Goal: Information Seeking & Learning: Learn about a topic

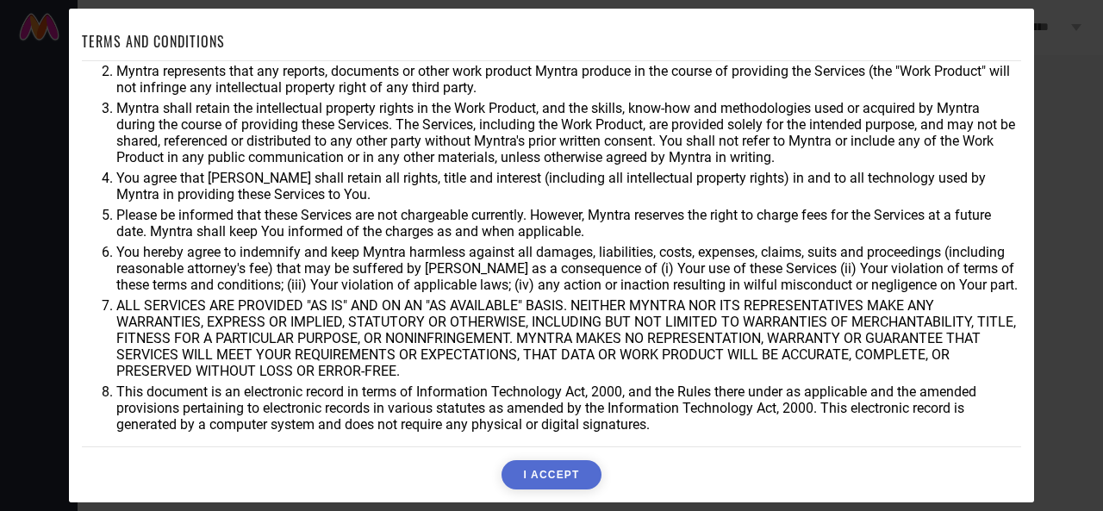
scroll to position [88, 0]
click at [549, 478] on button "I ACCEPT" at bounding box center [551, 474] width 99 height 29
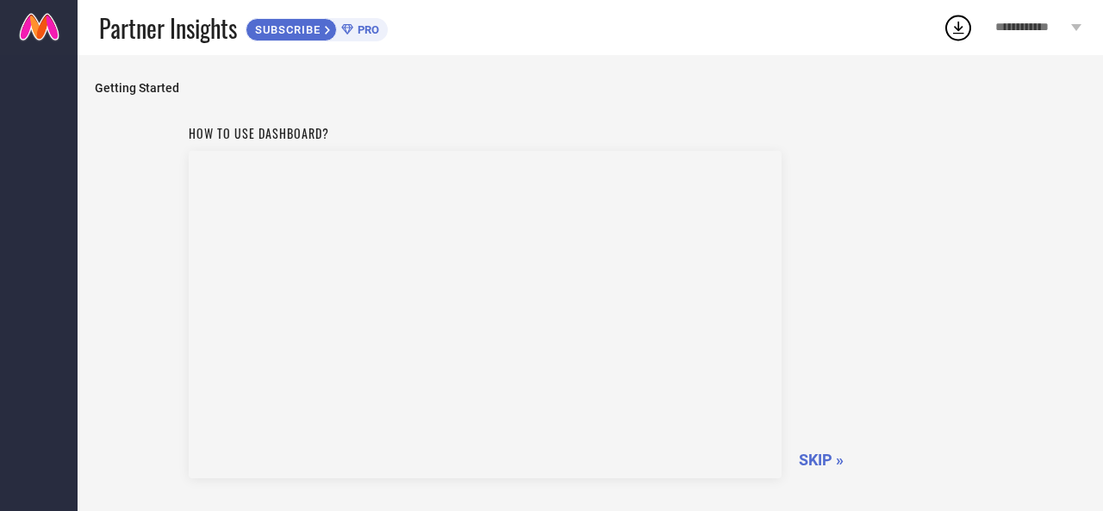
click at [832, 459] on span "SKIP »" at bounding box center [821, 460] width 45 height 18
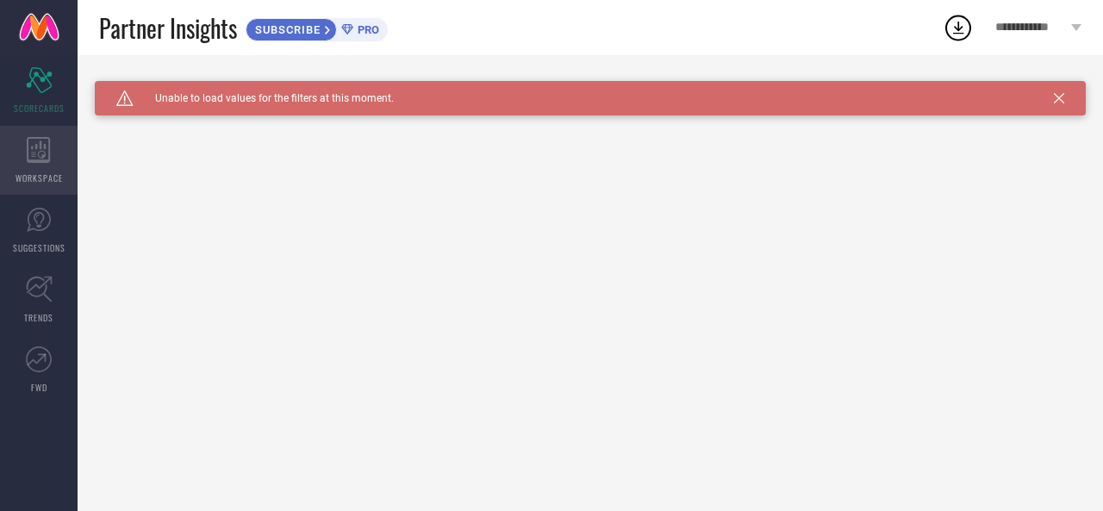
click at [46, 165] on div "WORKSPACE" at bounding box center [39, 160] width 78 height 69
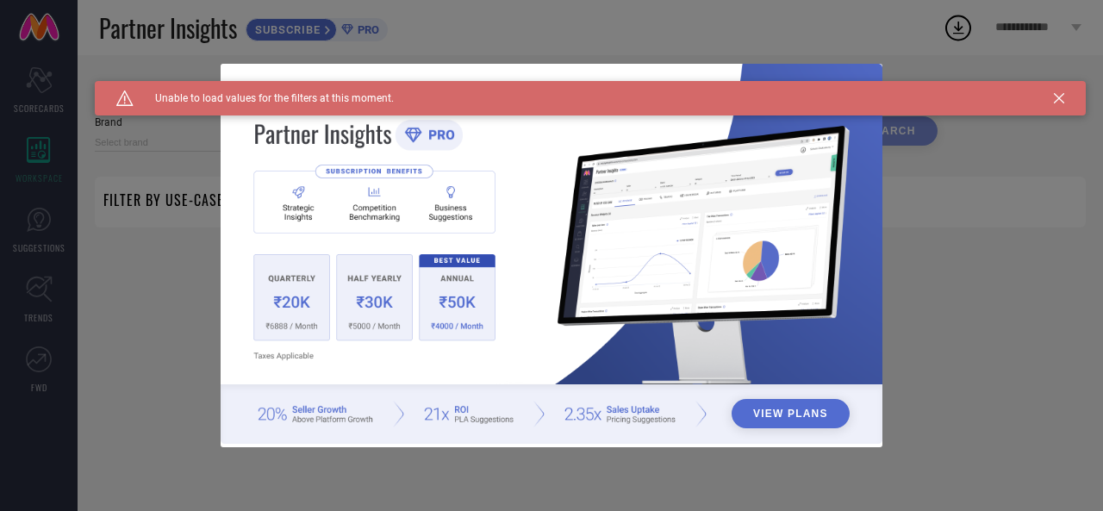
type input "1 STOP FASHION"
type input "All"
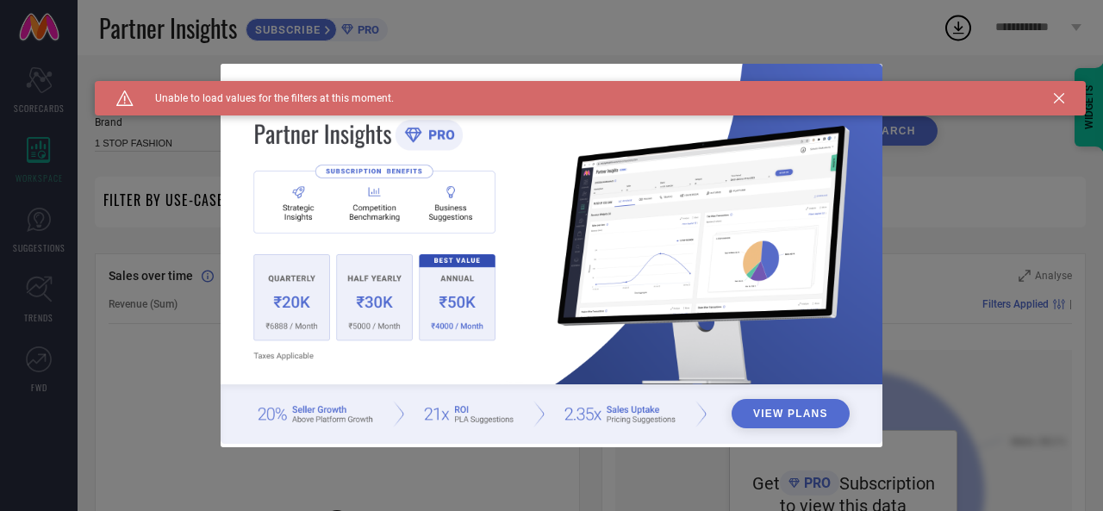
click at [1062, 98] on icon at bounding box center [1059, 98] width 10 height 10
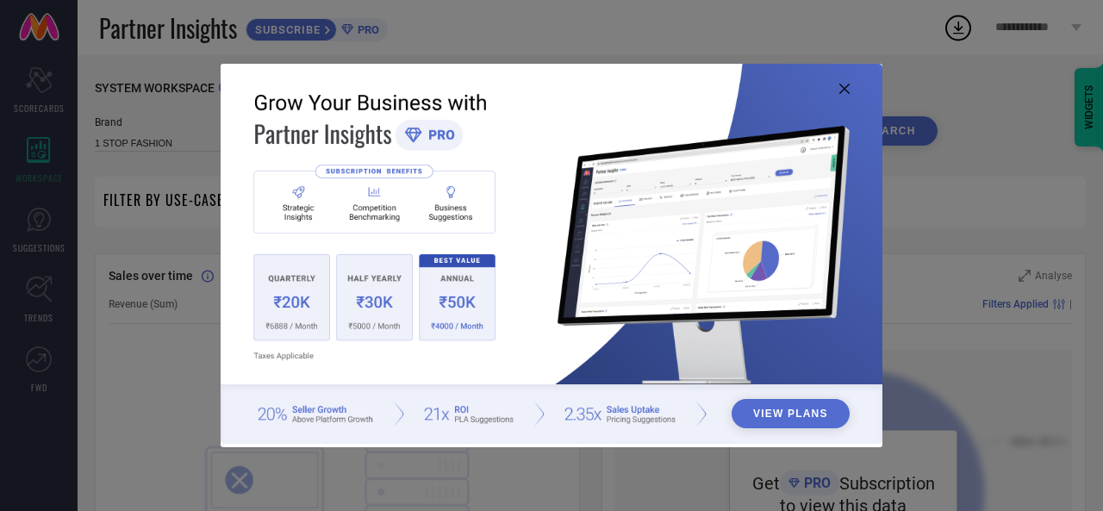
click at [848, 90] on icon at bounding box center [845, 89] width 10 height 10
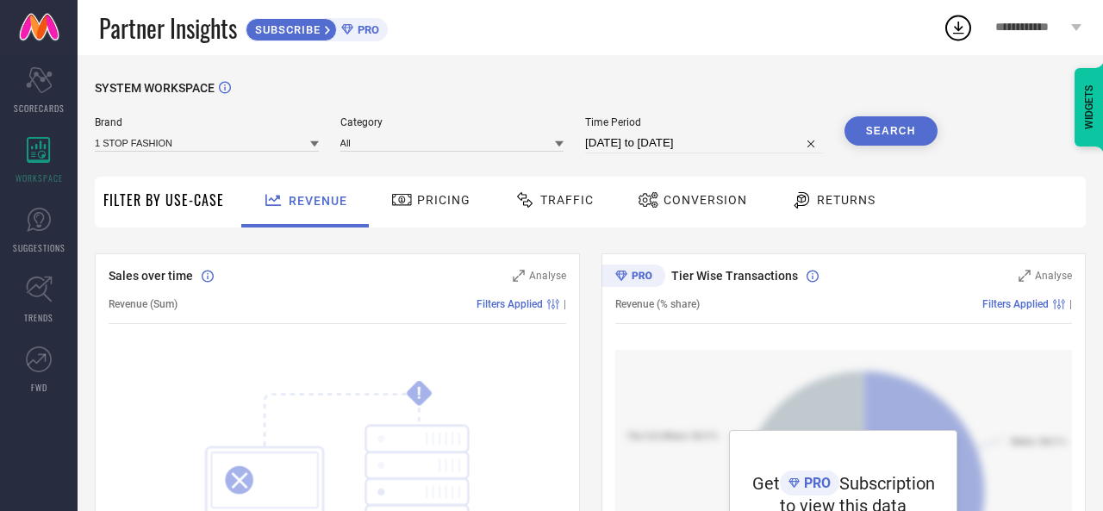
click at [166, 202] on span "Filter By Use-Case" at bounding box center [163, 200] width 121 height 21
click at [407, 197] on icon at bounding box center [402, 200] width 22 height 21
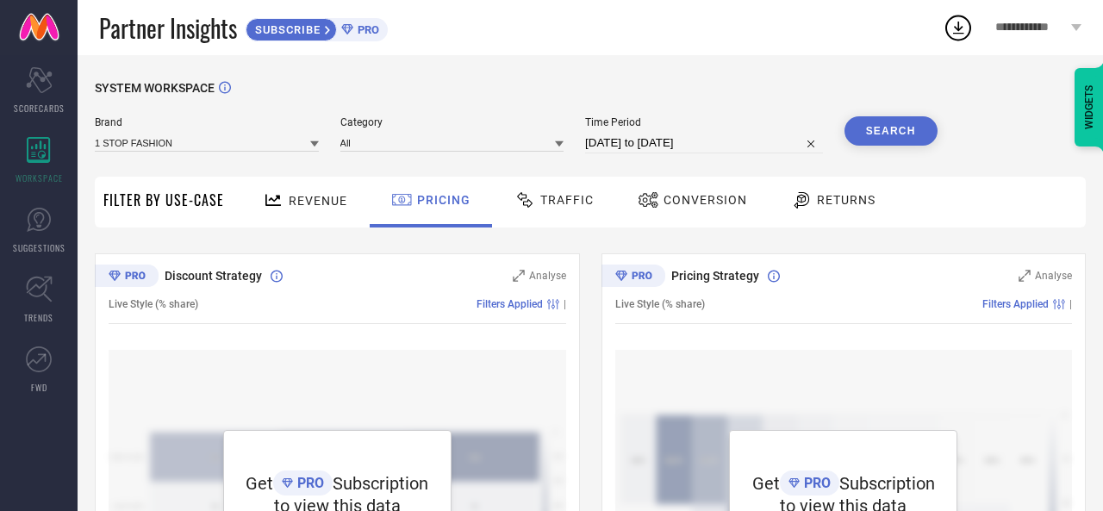
click at [572, 203] on span "Traffic" at bounding box center [567, 200] width 53 height 14
